Goal: Find contact information: Find contact information

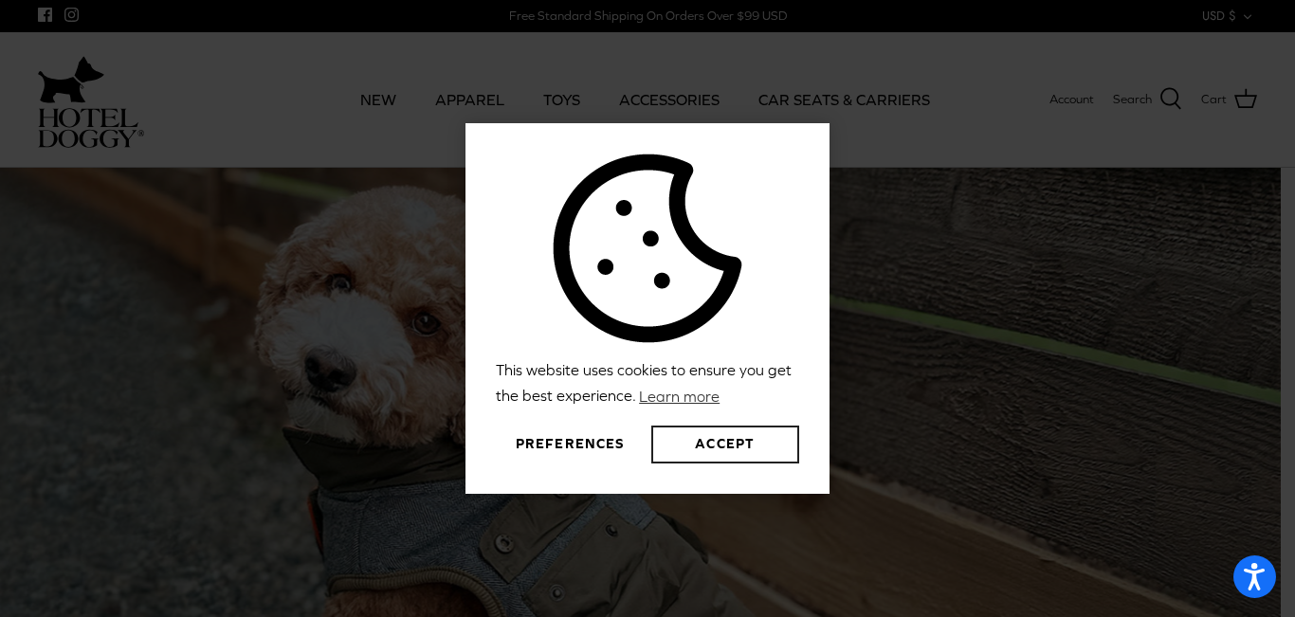
click at [738, 447] on button "Accept" at bounding box center [726, 445] width 148 height 38
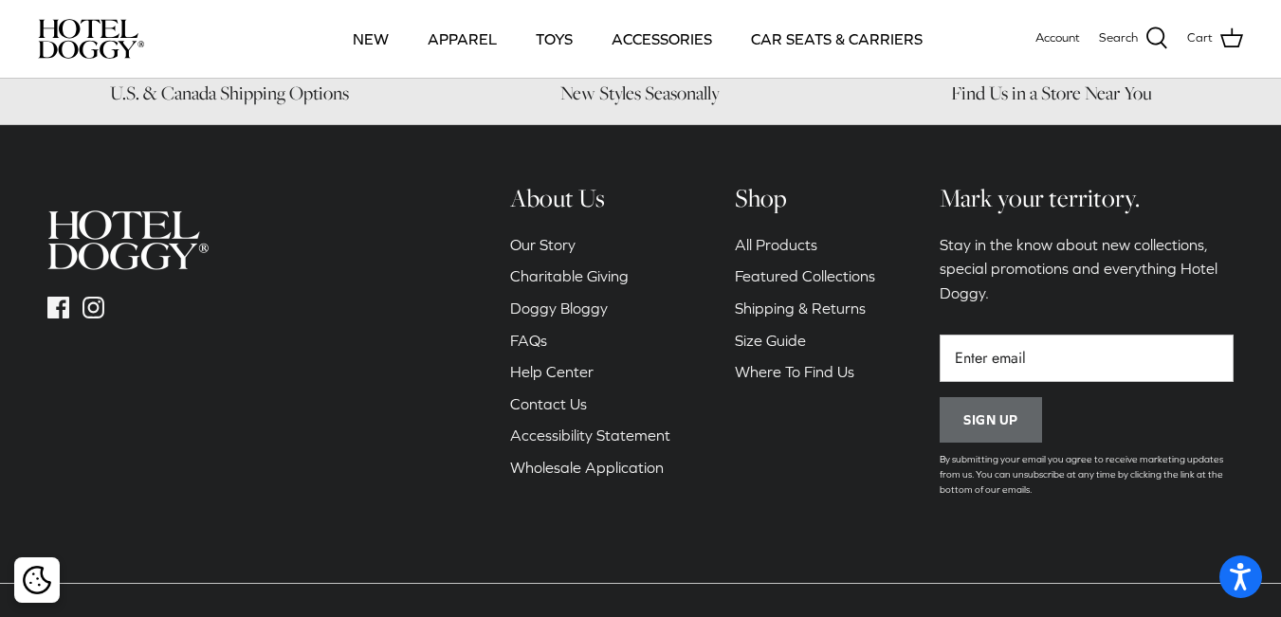
scroll to position [2754, 0]
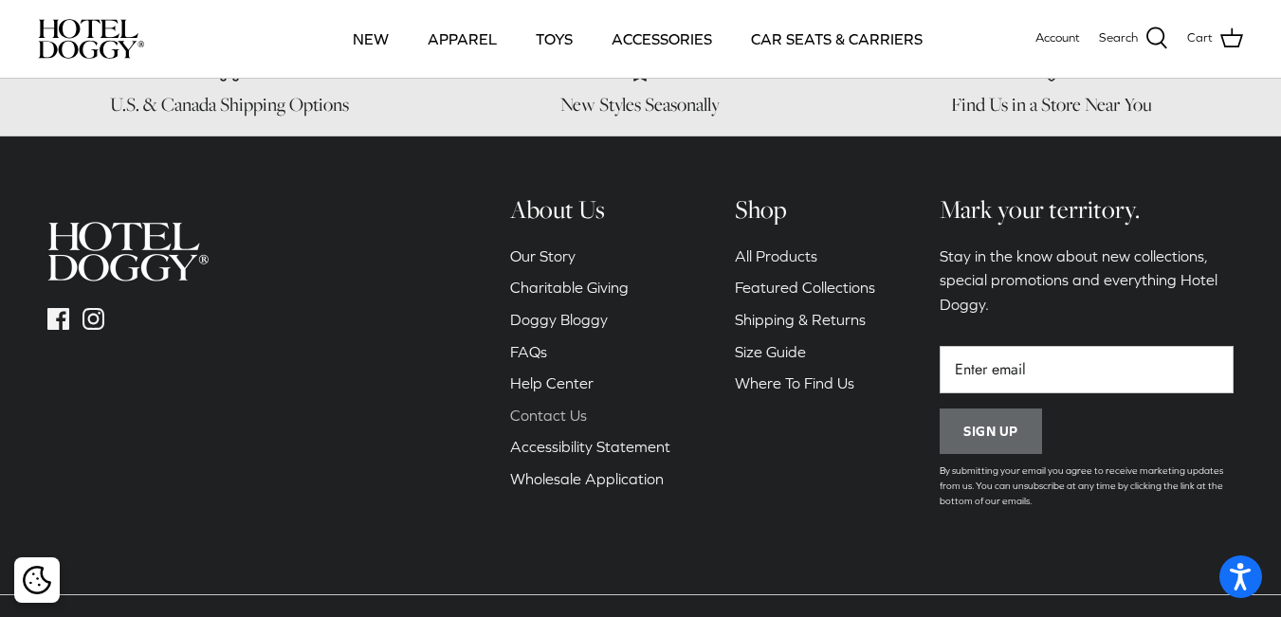
click at [563, 407] on link "Contact Us" at bounding box center [548, 415] width 77 height 17
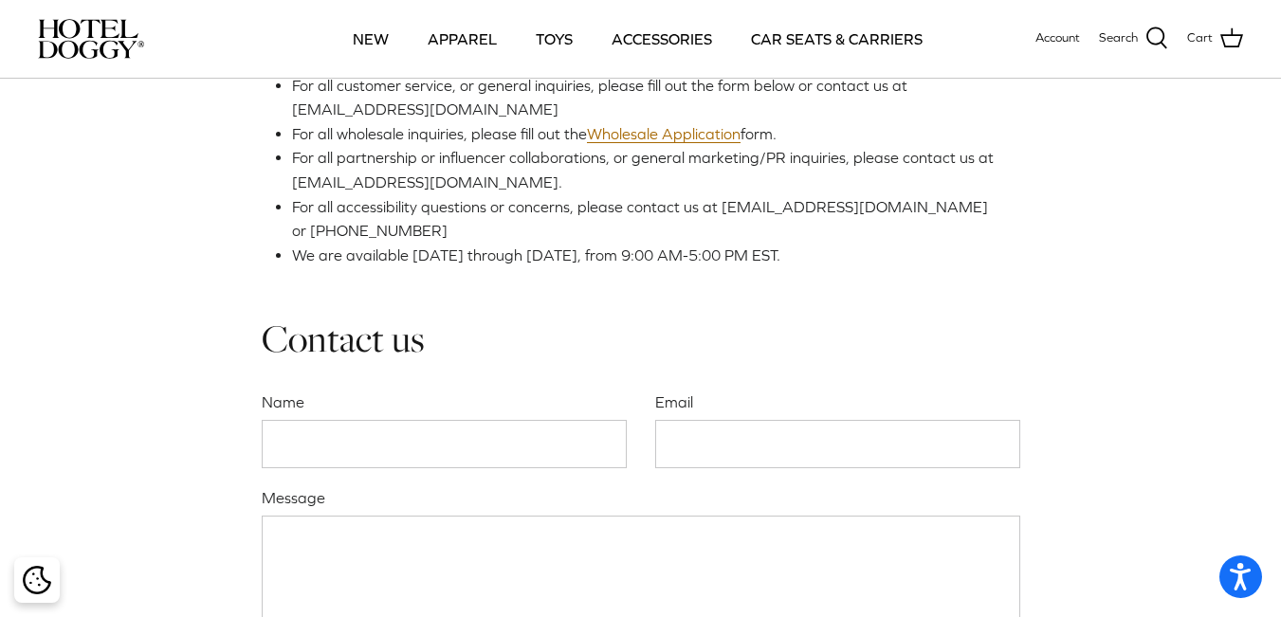
scroll to position [366, 0]
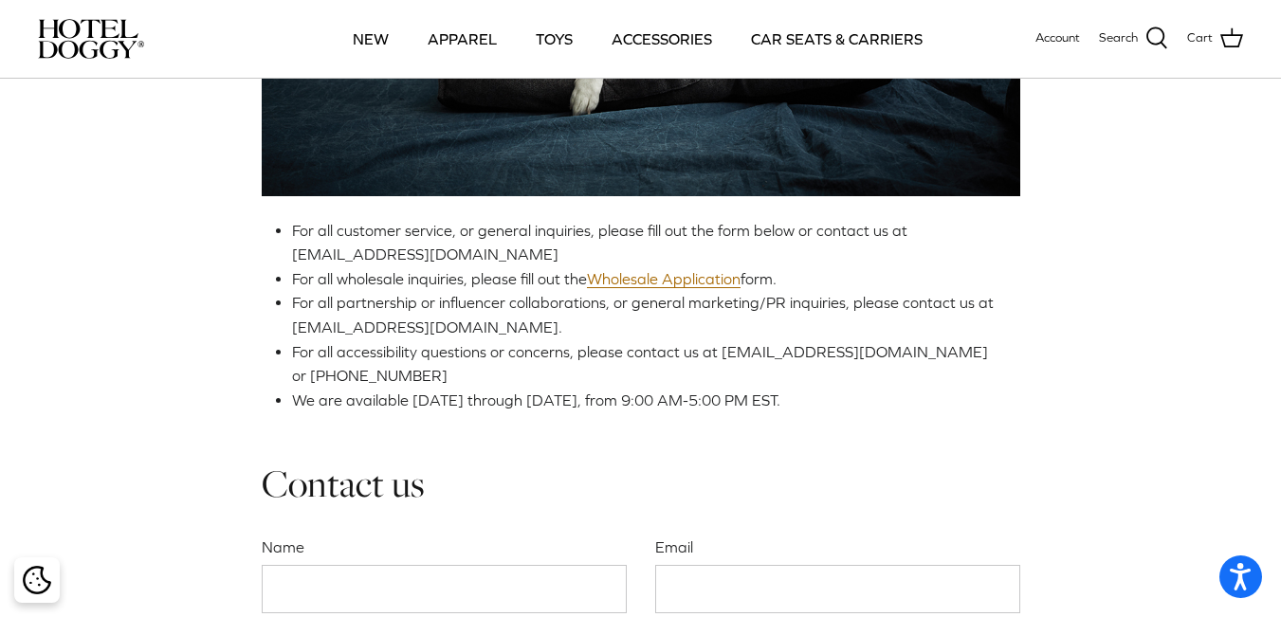
drag, startPoint x: 0, startPoint y: 0, endPoint x: 1289, endPoint y: 214, distance: 1306.5
click at [1280, 214] on html "This website uses cookies to ensure you get the best experience. Learn more Pre…" at bounding box center [640, 626] width 1281 height 1985
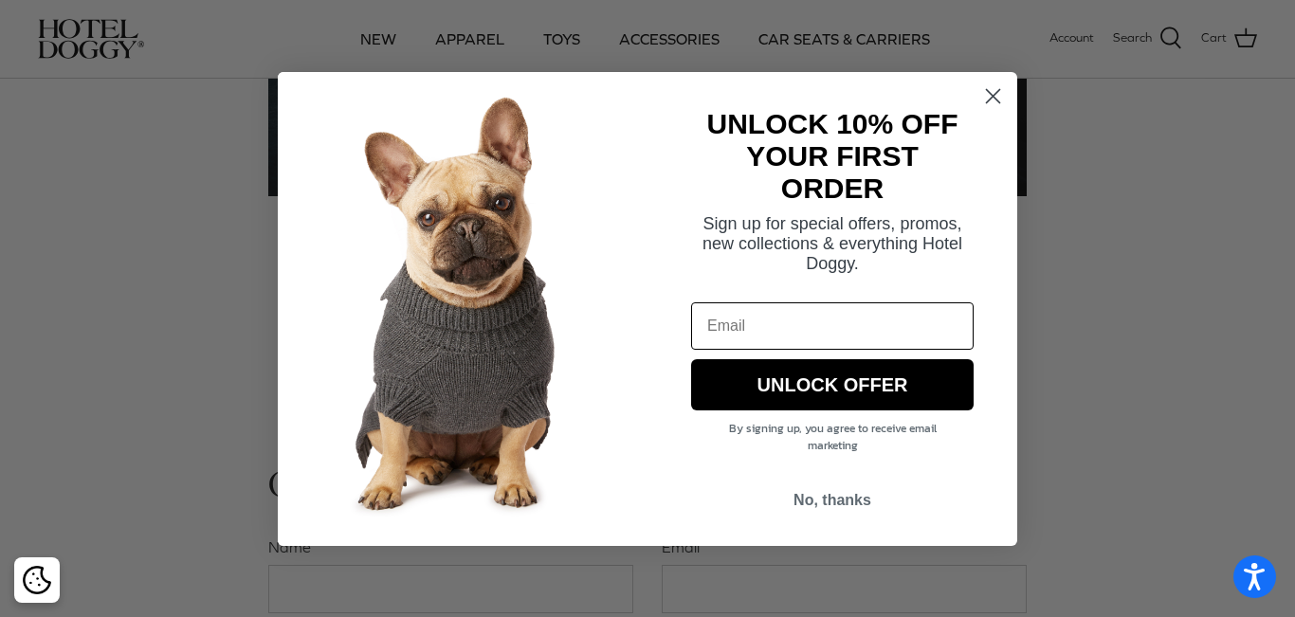
click at [995, 98] on icon "Close dialog" at bounding box center [993, 95] width 13 height 13
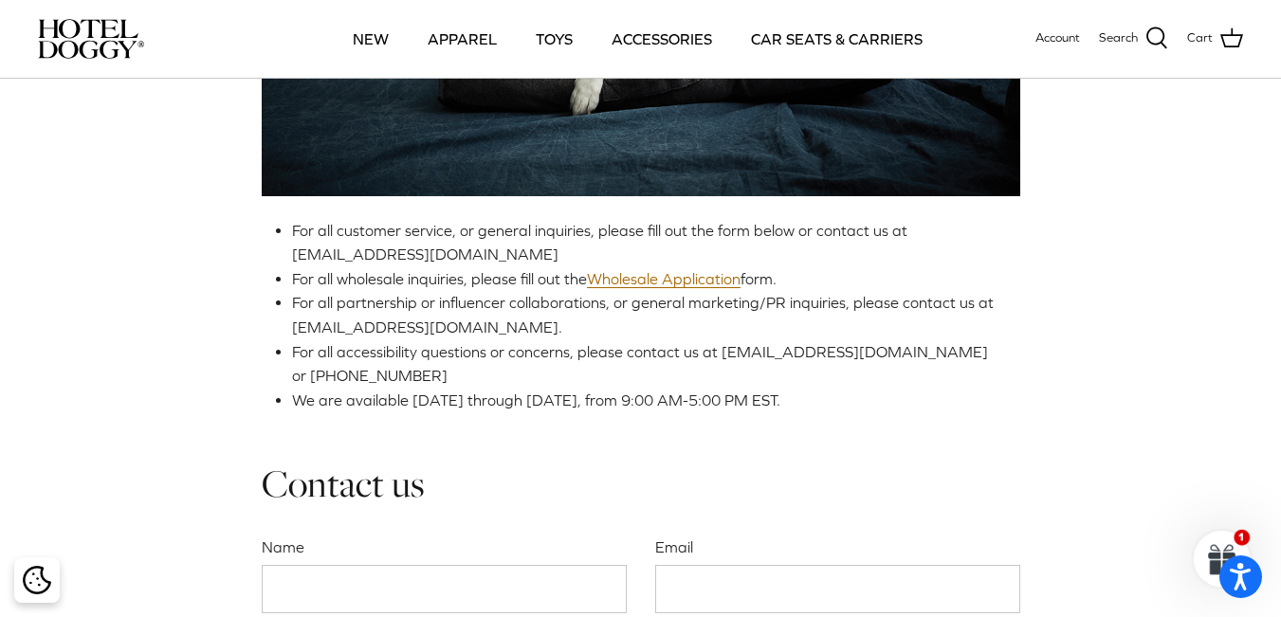
click at [402, 258] on span "For all customer service, or general inquiries, please fill out the form below …" at bounding box center [599, 243] width 615 height 42
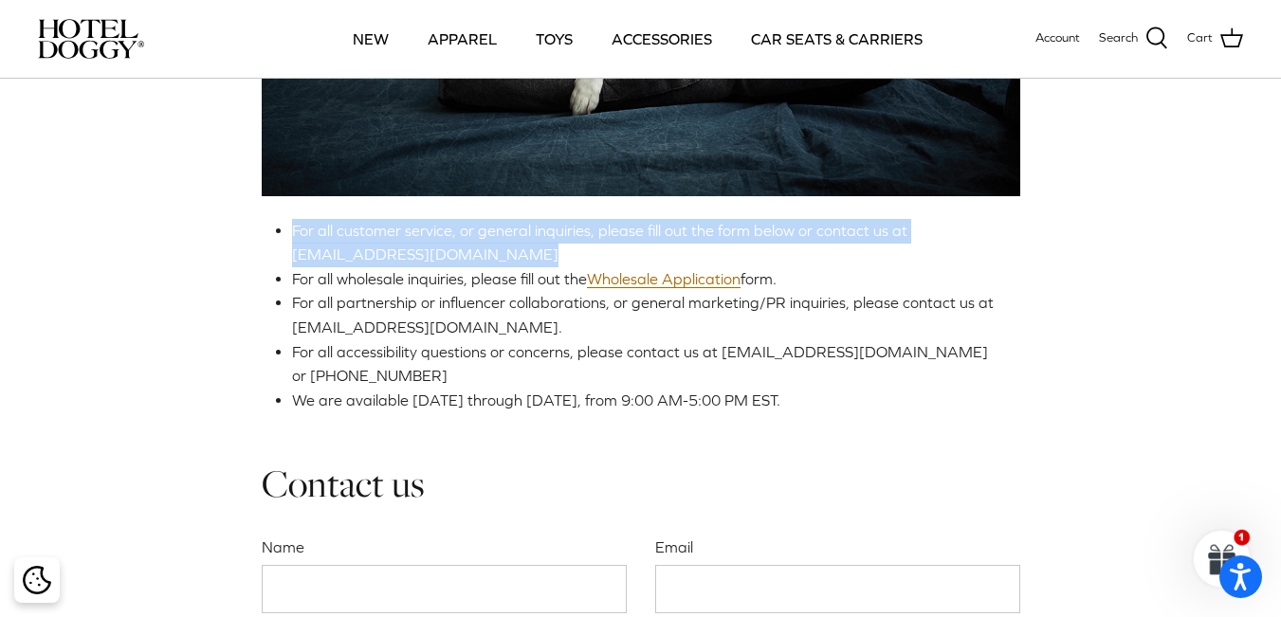
click at [402, 258] on span "For all customer service, or general inquiries, please fill out the form below …" at bounding box center [599, 243] width 615 height 42
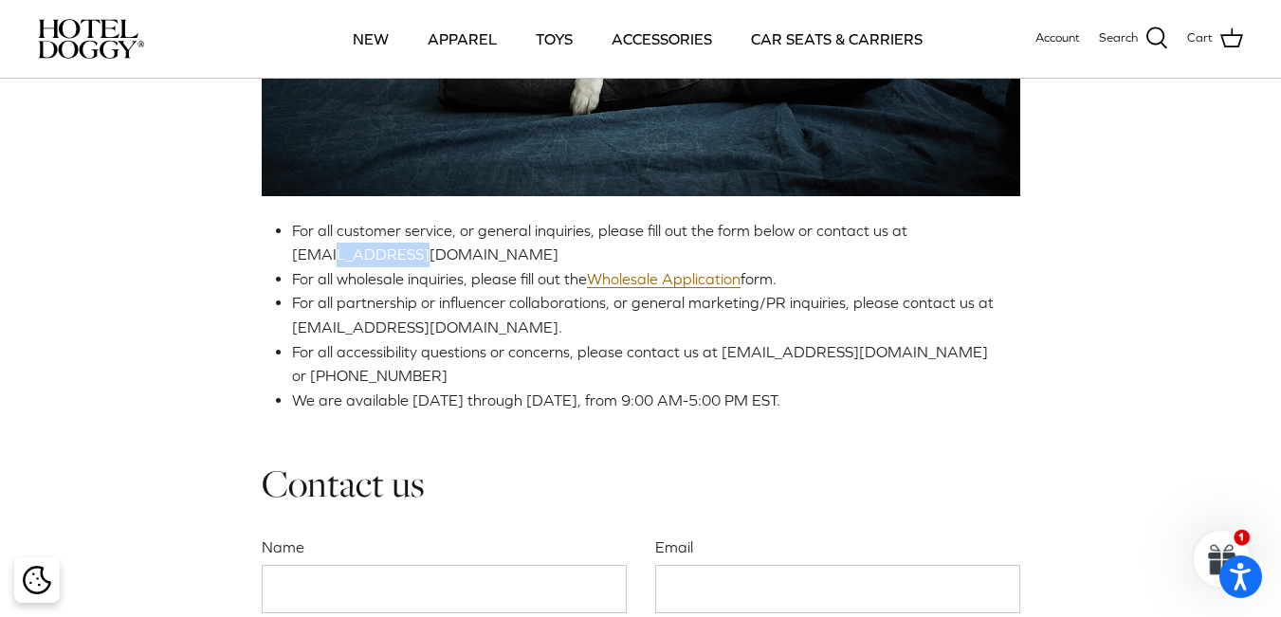
click at [402, 258] on span "For all customer service, or general inquiries, please fill out the form below …" at bounding box center [599, 243] width 615 height 42
drag, startPoint x: 452, startPoint y: 251, endPoint x: 293, endPoint y: 262, distance: 159.7
click at [293, 262] on li "For all customer service, or general inquiries, please fill out the form below …" at bounding box center [648, 243] width 713 height 48
copy span "[EMAIL_ADDRESS][DOMAIN_NAME]"
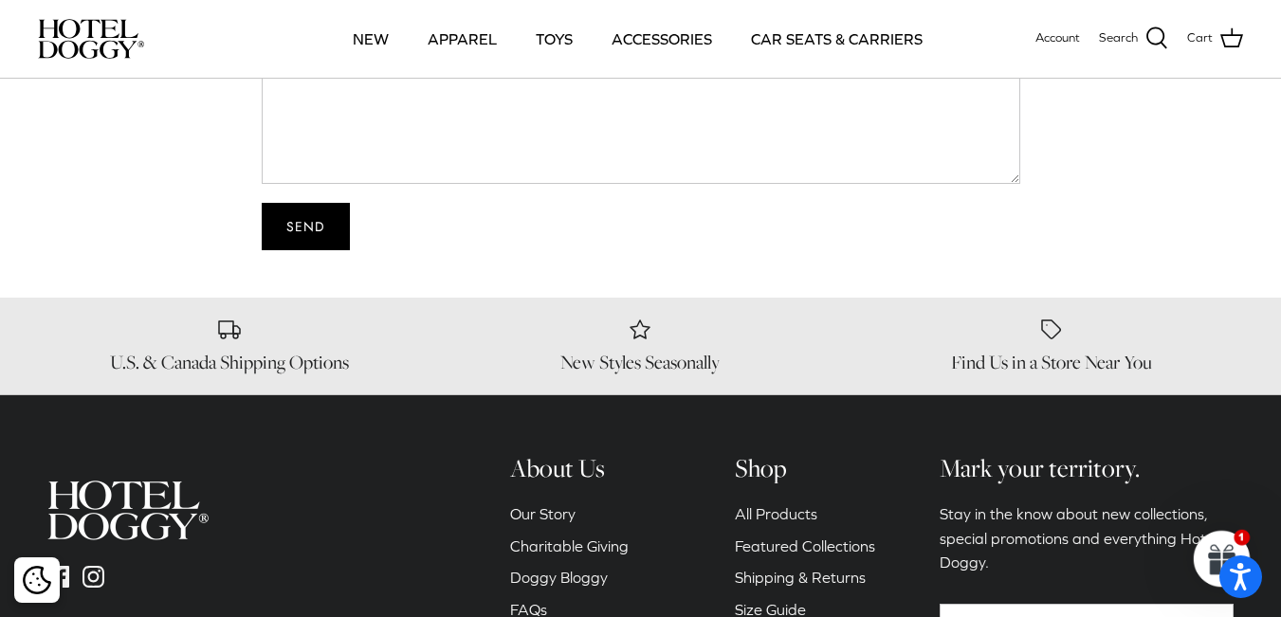
scroll to position [1368, 0]
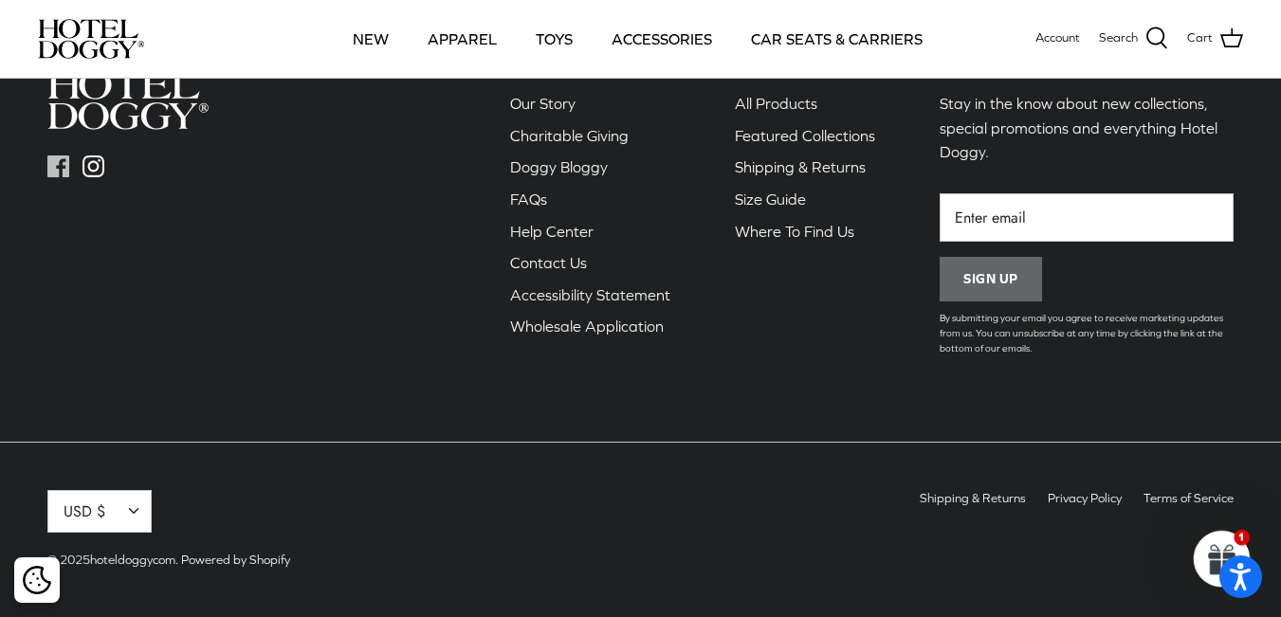
click at [54, 157] on icon "Facebook" at bounding box center [58, 167] width 22 height 22
